Goal: Information Seeking & Learning: Learn about a topic

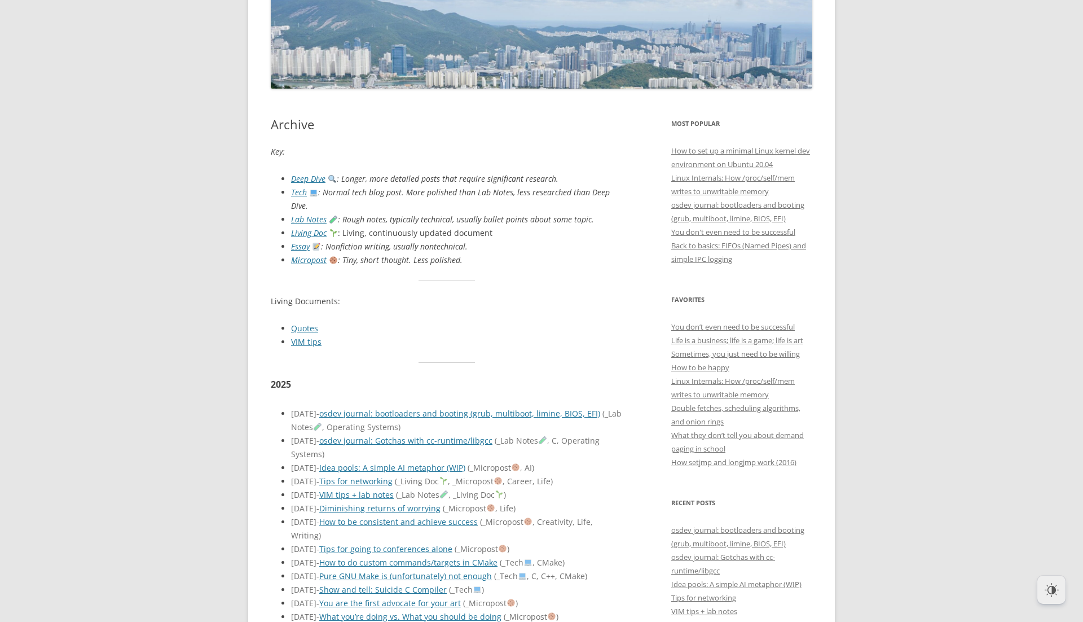
scroll to position [197, 0]
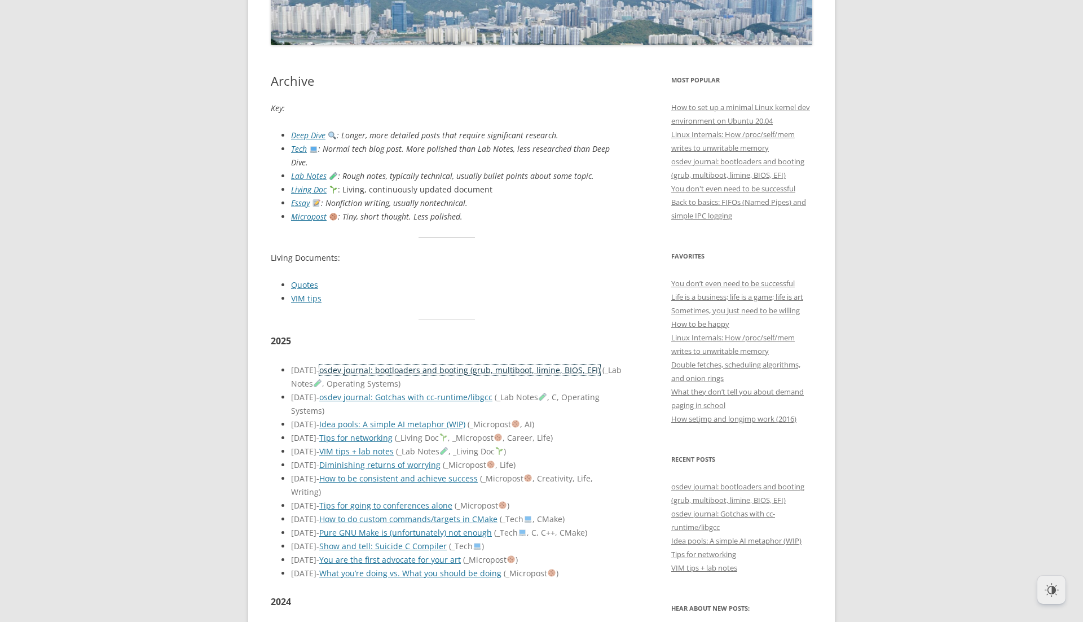
click at [426, 364] on link "osdev journal: bootloaders and booting (grub, multiboot, limine, BIOS, EFI)" at bounding box center [459, 369] width 281 height 11
click at [419, 392] on link "osdev journal: Gotchas with cc-runtime/libgcc" at bounding box center [405, 397] width 173 height 11
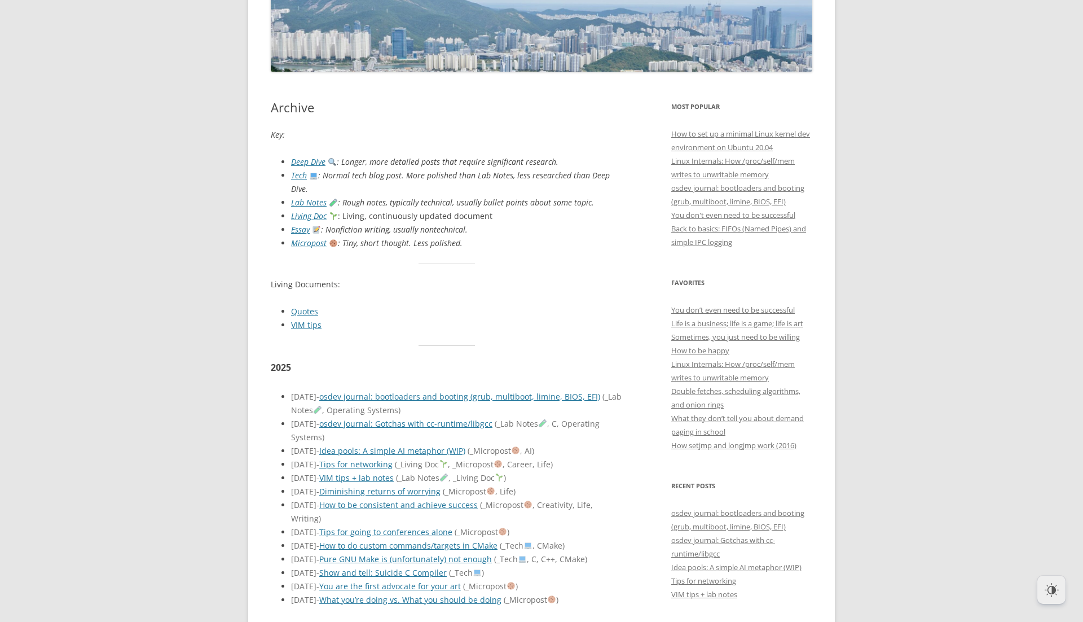
scroll to position [166, 0]
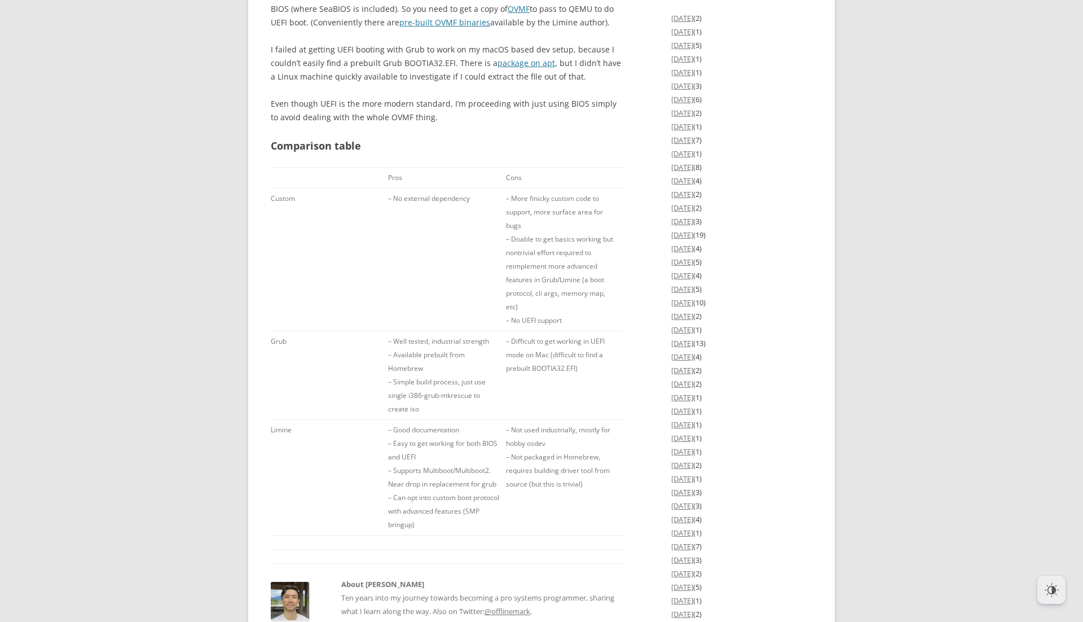
scroll to position [1625, 0]
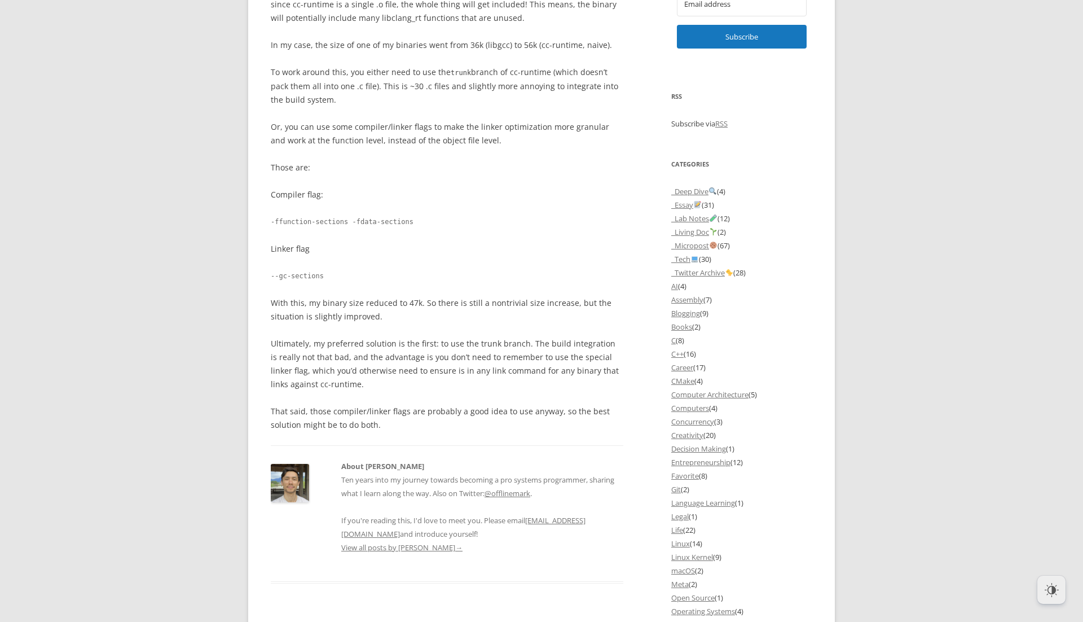
scroll to position [867, 0]
click at [201, 369] on body "offlinemark Life, art, and systems programming Menu Skip to content Home About …" at bounding box center [541, 376] width 1083 height 2432
